Goal: Transaction & Acquisition: Purchase product/service

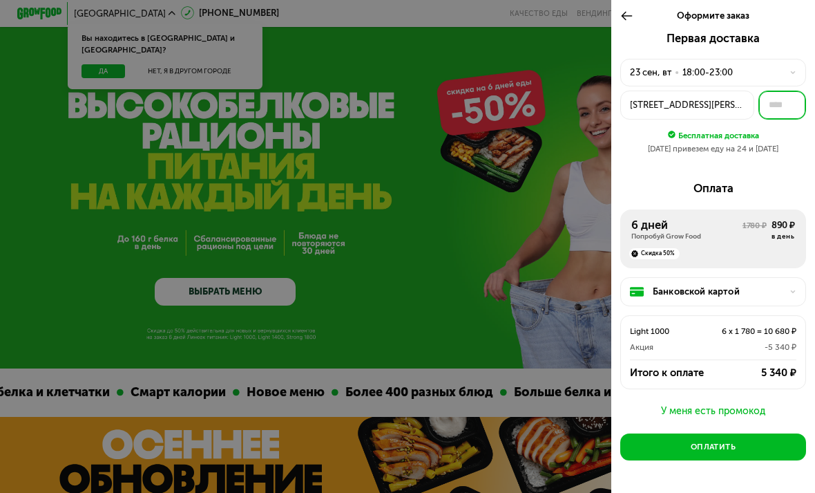
click at [788, 101] on input "text" at bounding box center [783, 105] width 48 height 28
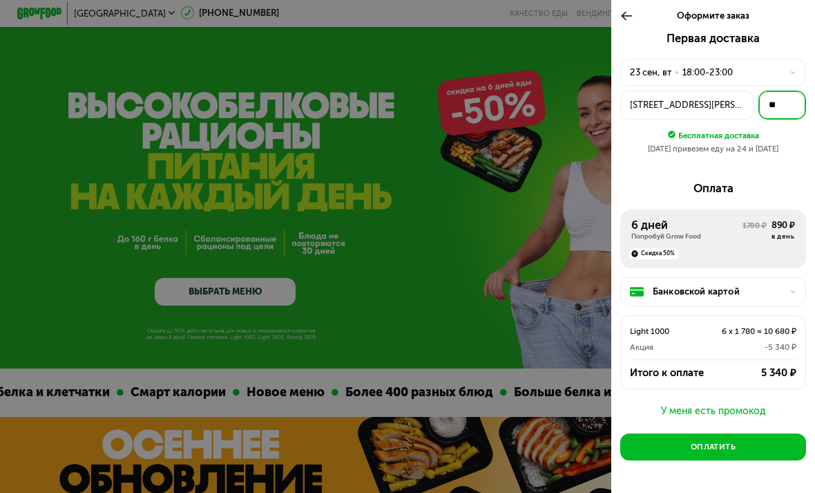
type input "**"
click at [707, 441] on div "Оплатить" at bounding box center [714, 446] width 46 height 11
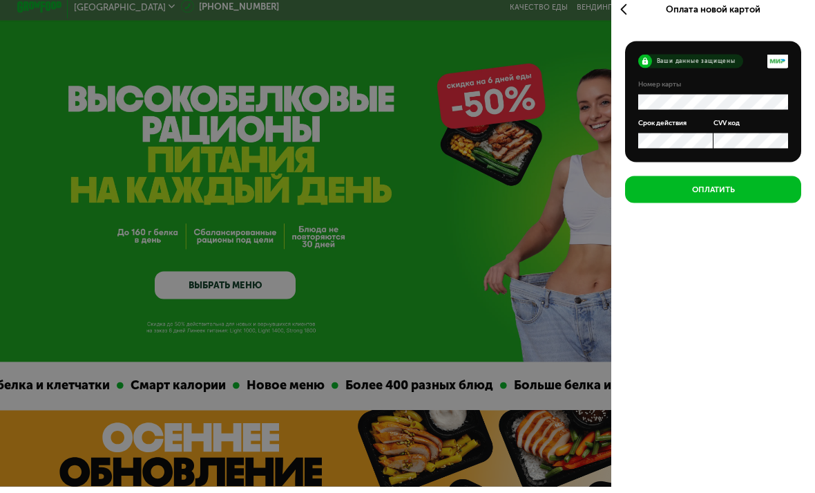
click at [749, 194] on button "Оплатить" at bounding box center [713, 195] width 177 height 27
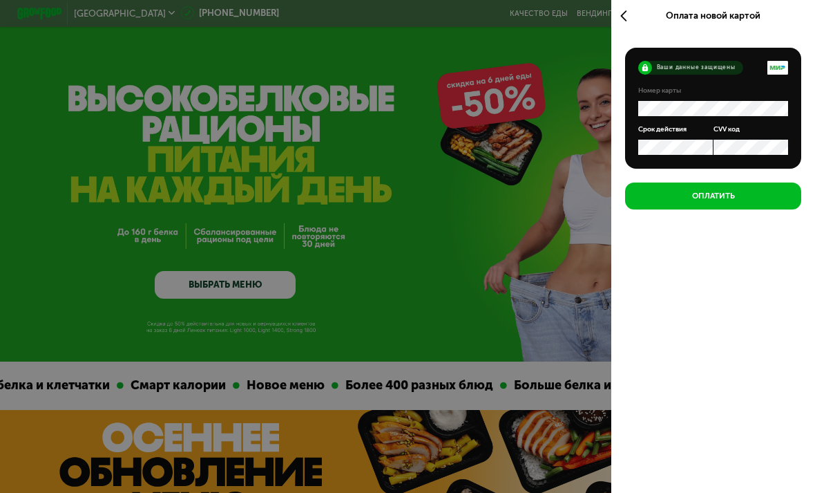
scroll to position [50, 0]
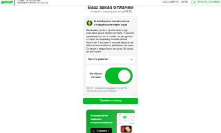
scroll to position [27, 0]
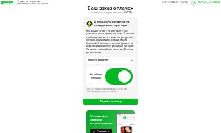
click at [128, 99] on button "Перейти к заказу" at bounding box center [111, 102] width 56 height 6
click at [124, 99] on button "Перейти к заказу" at bounding box center [111, 102] width 56 height 6
click at [122, 99] on button "Перейти к заказу" at bounding box center [111, 102] width 56 height 6
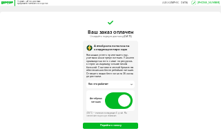
scroll to position [3, 0]
click at [114, 123] on button "Перейти к заказу" at bounding box center [111, 126] width 56 height 6
click at [114, 124] on button "Перейти к заказу" at bounding box center [111, 126] width 56 height 6
click at [113, 123] on button "Перейти к заказу" at bounding box center [111, 126] width 56 height 6
click at [116, 123] on button "Перейти к заказу" at bounding box center [111, 126] width 56 height 6
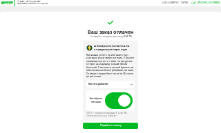
scroll to position [0, 0]
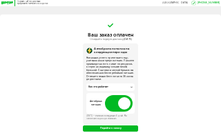
click at [123, 86] on div "Как это работает" at bounding box center [110, 87] width 44 height 3
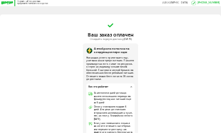
click at [126, 89] on div "За несколько дней до конца вашего оплаченного периода мы бронируем под вас пита…" at bounding box center [110, 118] width 44 height 59
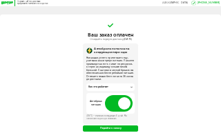
click at [126, 86] on div "Как это работает" at bounding box center [110, 87] width 44 height 3
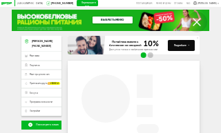
scroll to position [1, 0]
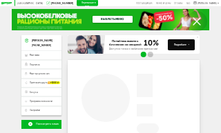
click at [35, 54] on span "Мои заказы" at bounding box center [35, 55] width 10 height 3
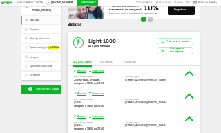
scroll to position [35, 0]
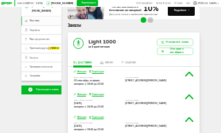
click at [107, 59] on div "Light 1000 на 6 дней питания" at bounding box center [101, 46] width 66 height 28
click at [108, 62] on div "меню" at bounding box center [109, 62] width 8 height 3
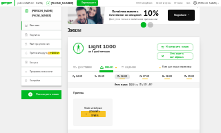
scroll to position [32, 0]
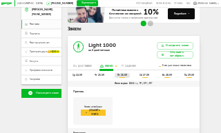
click at [101, 75] on span "чт 25.09" at bounding box center [100, 75] width 10 height 3
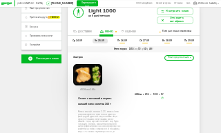
click at [80, 41] on span "ср 24.09" at bounding box center [78, 40] width 10 height 3
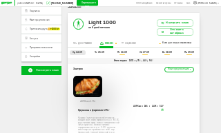
click at [146, 52] on span "сб 27.09" at bounding box center [145, 53] width 10 height 3
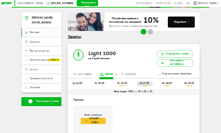
scroll to position [0, 0]
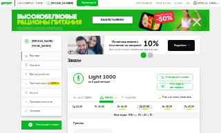
click at [76, 107] on span "ср 24.09" at bounding box center [78, 107] width 10 height 3
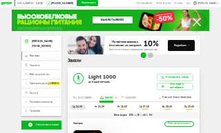
click at [89, 97] on div "Доставки" at bounding box center [85, 98] width 14 height 3
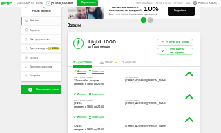
scroll to position [35, 0]
click at [187, 75] on img at bounding box center [189, 74] width 8 height 5
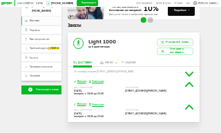
scroll to position [24, 0]
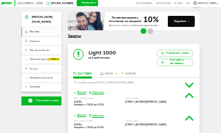
click at [189, 86] on img at bounding box center [189, 85] width 8 height 5
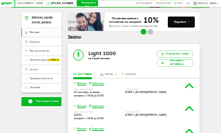
scroll to position [0, 0]
